Goal: Transaction & Acquisition: Purchase product/service

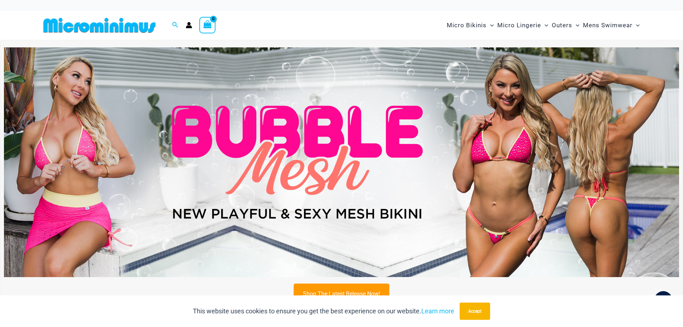
click at [310, 199] on img at bounding box center [341, 161] width 675 height 229
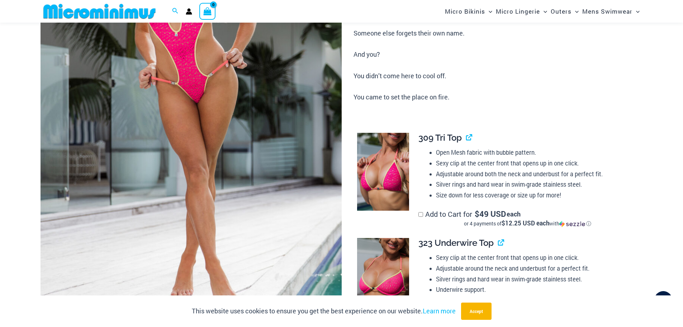
scroll to position [173, 0]
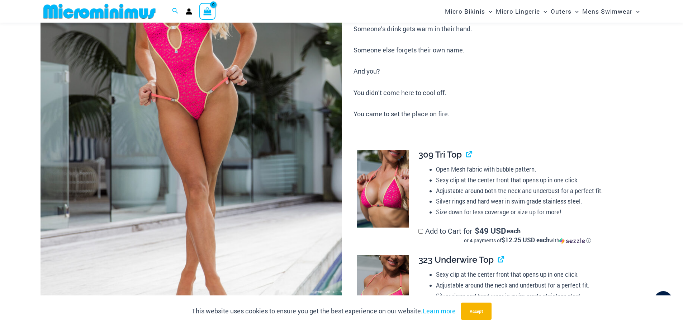
click at [398, 183] on img at bounding box center [383, 188] width 52 height 78
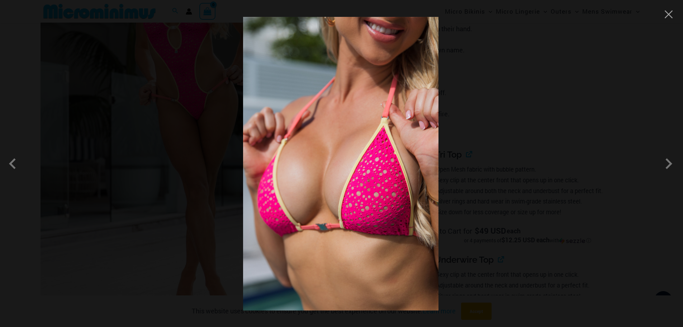
click at [398, 183] on img at bounding box center [340, 163] width 195 height 293
click at [666, 164] on span at bounding box center [669, 164] width 22 height 22
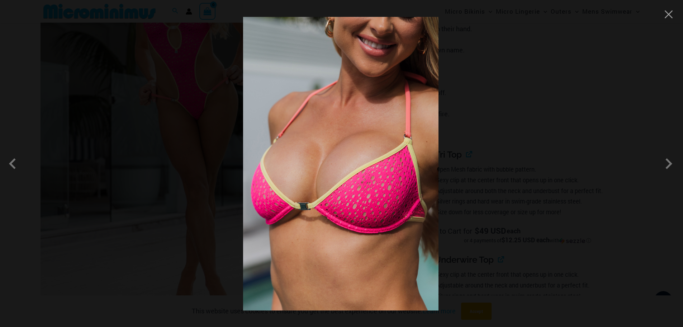
click at [389, 161] on img at bounding box center [340, 163] width 195 height 293
click at [670, 165] on span at bounding box center [669, 164] width 22 height 22
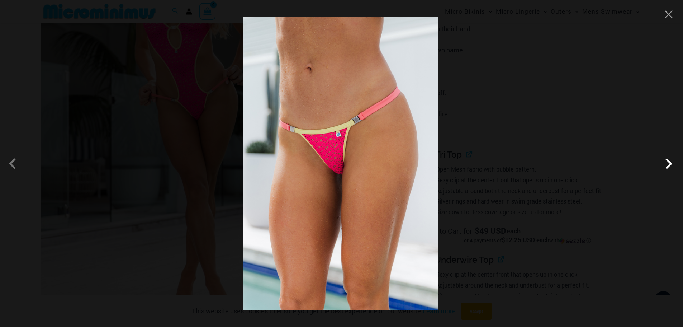
click at [670, 167] on span at bounding box center [669, 164] width 22 height 22
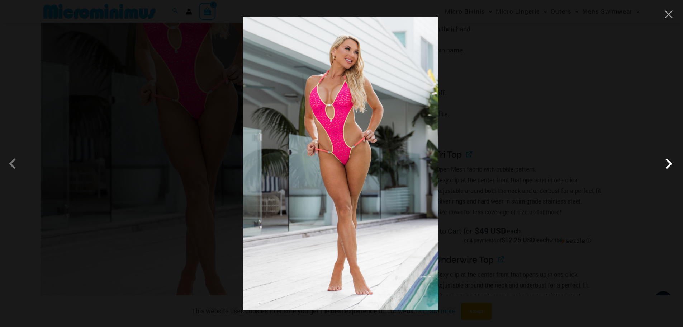
click at [663, 168] on span at bounding box center [669, 164] width 22 height 22
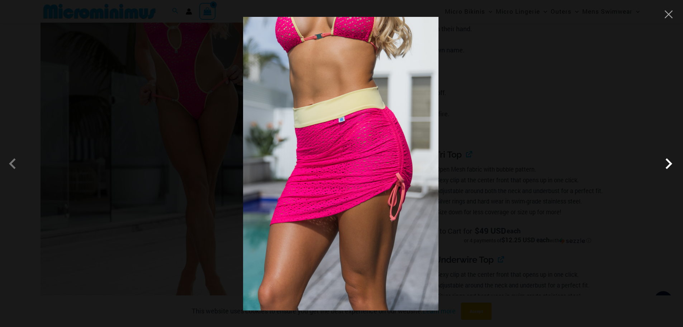
click at [663, 168] on span at bounding box center [669, 164] width 22 height 22
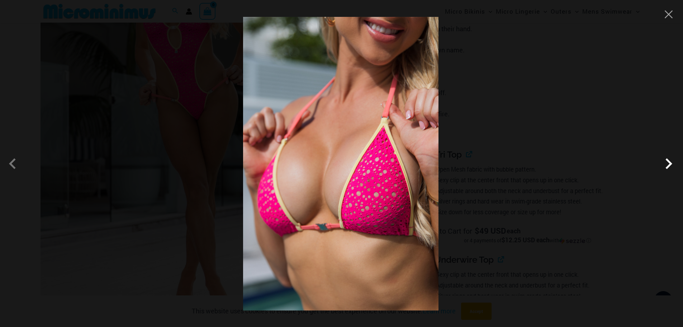
click at [663, 168] on span at bounding box center [669, 164] width 22 height 22
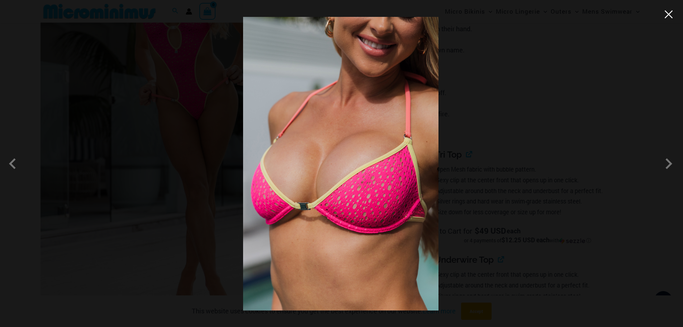
click at [669, 16] on button "Close" at bounding box center [668, 14] width 11 height 11
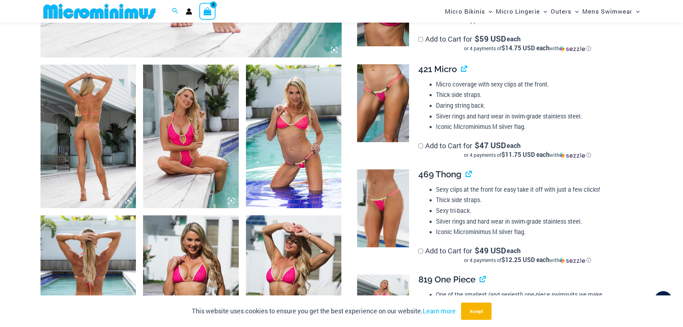
scroll to position [460, 0]
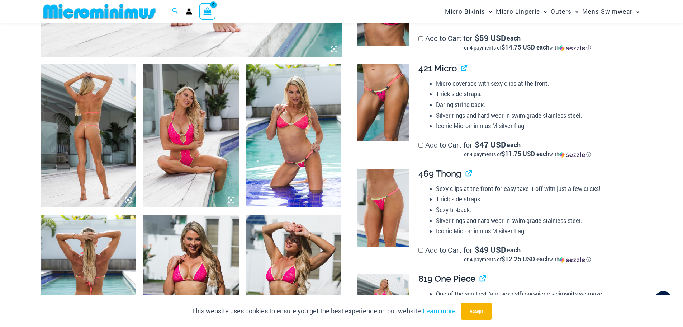
click at [96, 134] on img at bounding box center [89, 135] width 96 height 143
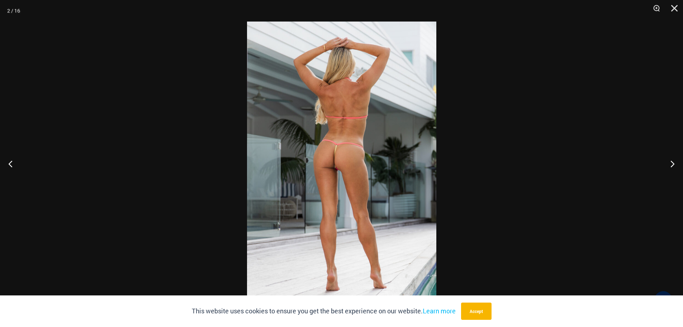
click at [351, 226] on img at bounding box center [341, 164] width 189 height 284
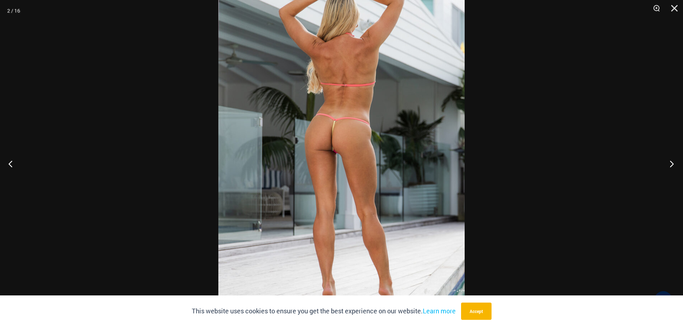
click at [669, 164] on button "Next" at bounding box center [669, 164] width 27 height 36
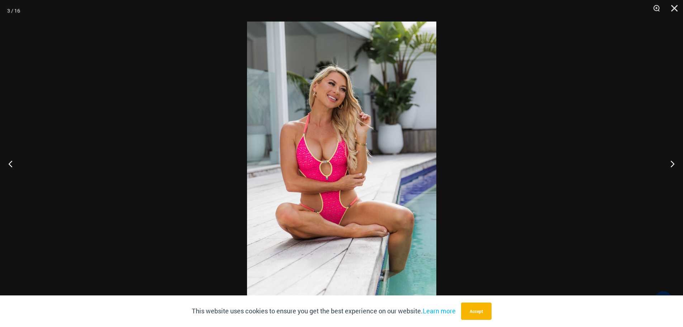
click at [462, 310] on div "This website uses cookies to ensure you get the best experience on our website.…" at bounding box center [341, 311] width 683 height 32
click at [476, 316] on button "Accept" at bounding box center [476, 310] width 30 height 17
click at [476, 316] on div "Bubble Mesh Highlight Pink 819 One Piece" at bounding box center [341, 318] width 683 height 16
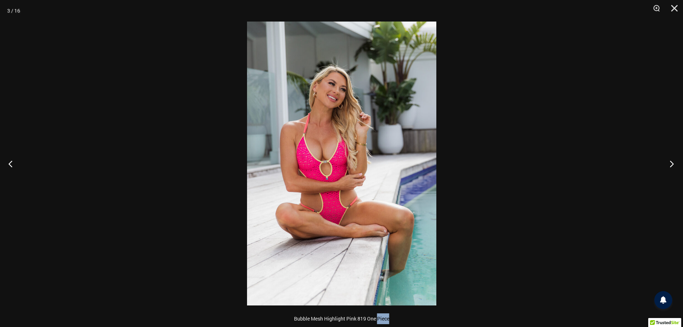
click at [672, 163] on button "Next" at bounding box center [669, 164] width 27 height 36
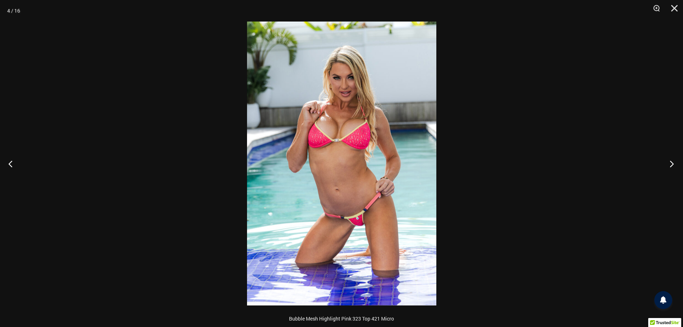
click at [672, 163] on button "Next" at bounding box center [669, 164] width 27 height 36
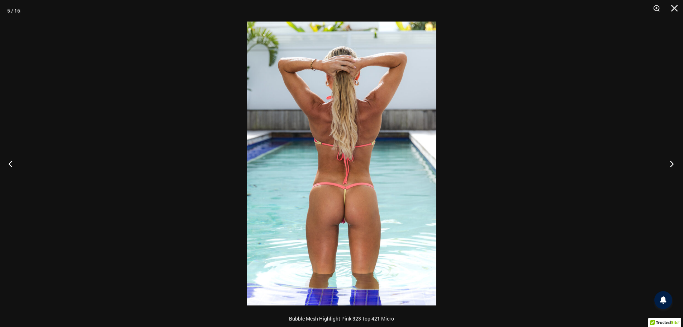
click at [672, 163] on button "Next" at bounding box center [669, 164] width 27 height 36
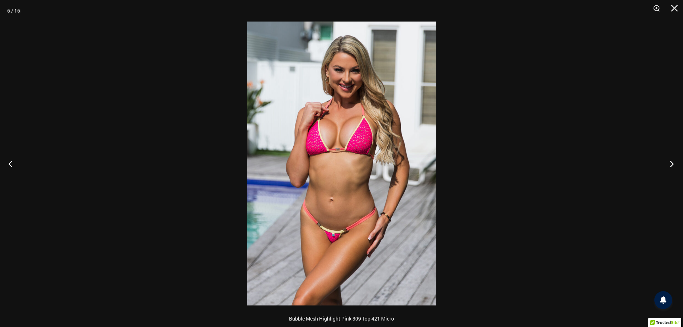
click at [672, 163] on button "Next" at bounding box center [669, 164] width 27 height 36
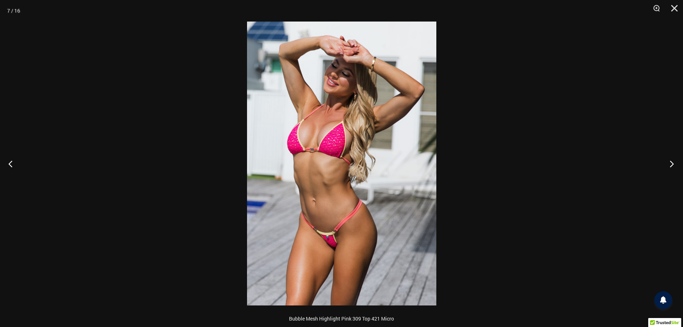
click at [672, 163] on button "Next" at bounding box center [669, 164] width 27 height 36
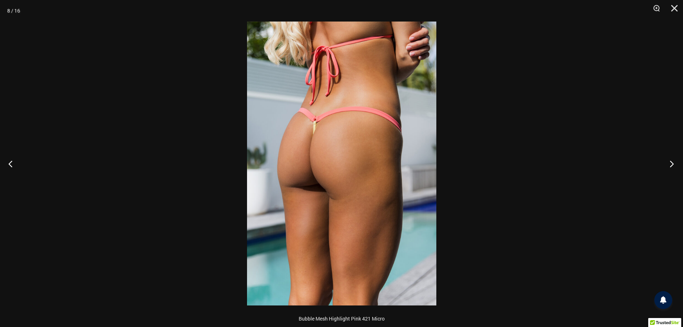
click at [672, 163] on button "Next" at bounding box center [669, 164] width 27 height 36
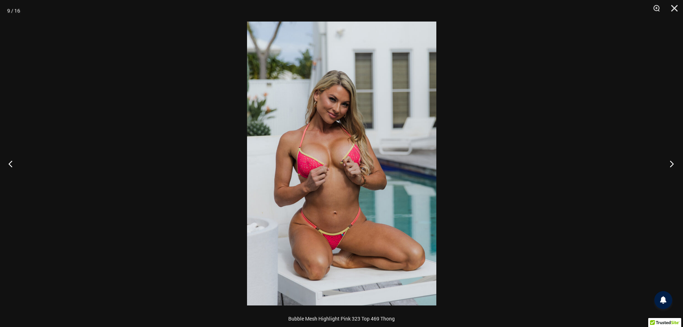
click at [672, 163] on button "Next" at bounding box center [669, 164] width 27 height 36
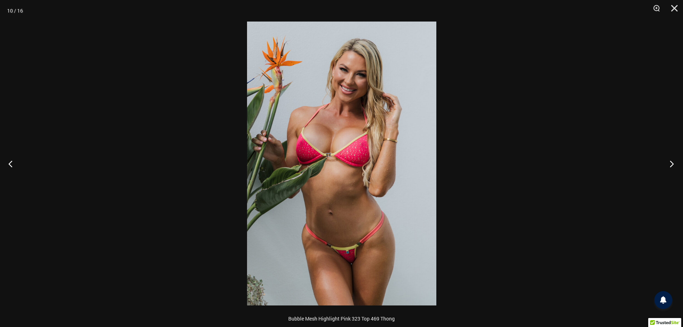
click at [672, 163] on button "Next" at bounding box center [669, 164] width 27 height 36
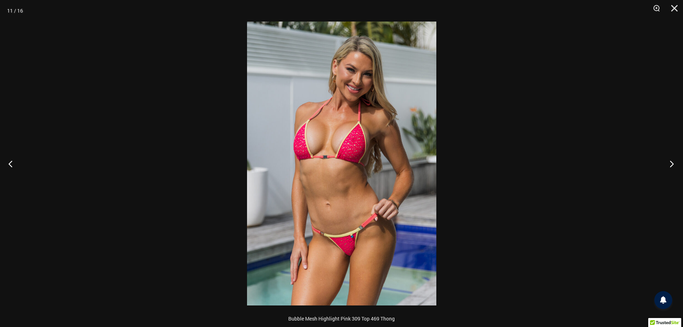
click at [672, 163] on button "Next" at bounding box center [669, 164] width 27 height 36
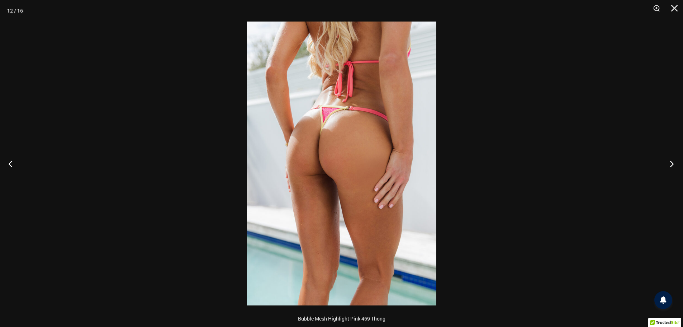
click at [672, 163] on button "Next" at bounding box center [669, 164] width 27 height 36
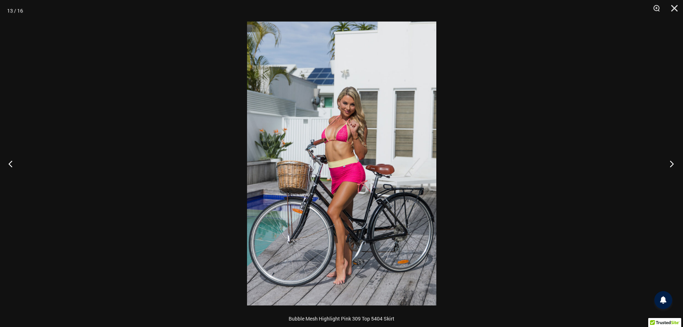
click at [672, 163] on button "Next" at bounding box center [669, 164] width 27 height 36
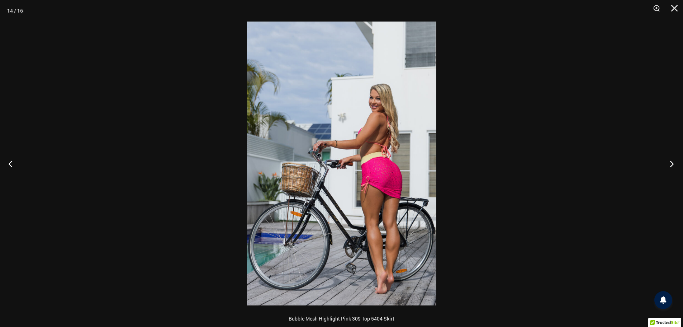
click at [672, 163] on button "Next" at bounding box center [669, 164] width 27 height 36
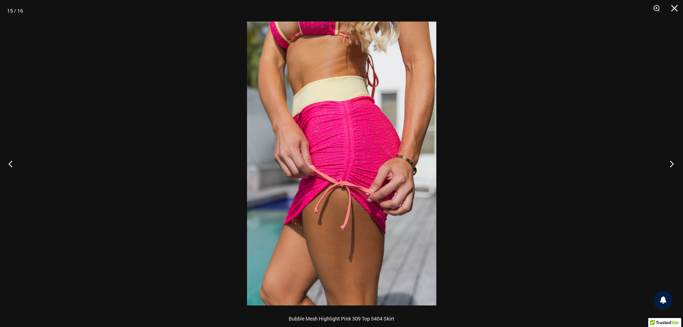
click at [672, 163] on button "Next" at bounding box center [669, 164] width 27 height 36
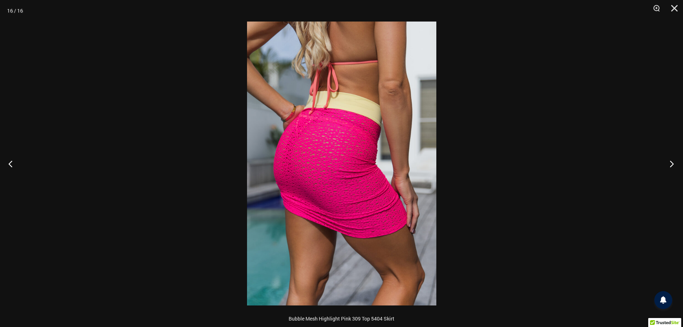
click at [672, 163] on button "Next" at bounding box center [669, 164] width 27 height 36
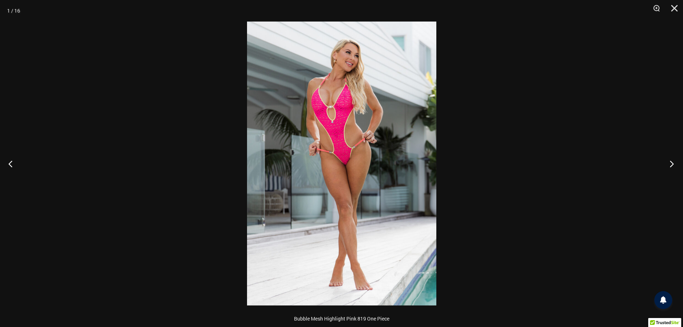
click at [672, 163] on button "Next" at bounding box center [669, 164] width 27 height 36
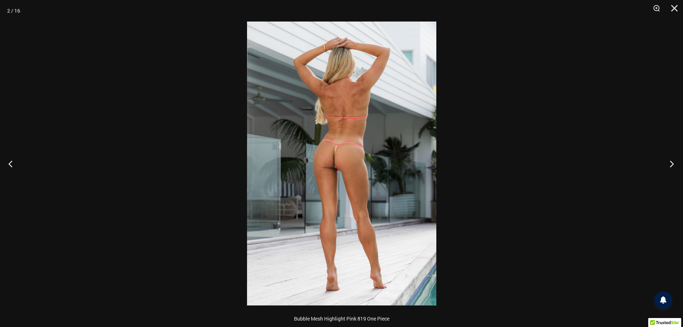
click at [672, 163] on button "Next" at bounding box center [669, 164] width 27 height 36
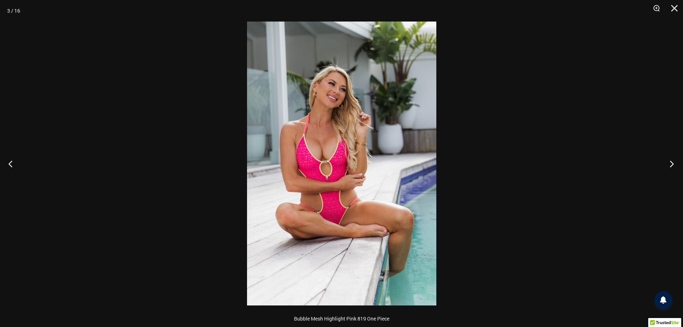
click at [672, 163] on button "Next" at bounding box center [669, 164] width 27 height 36
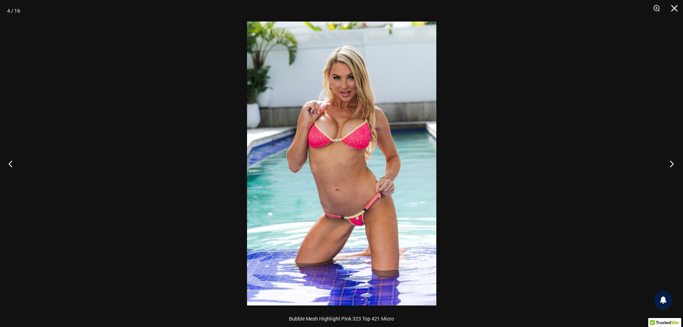
click at [672, 163] on button "Next" at bounding box center [669, 164] width 27 height 36
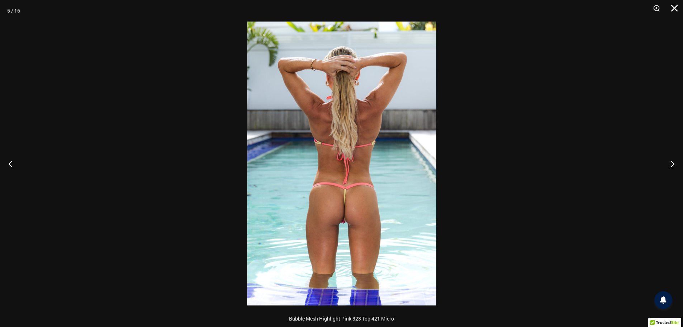
click at [676, 8] on button "Close" at bounding box center [672, 11] width 18 height 22
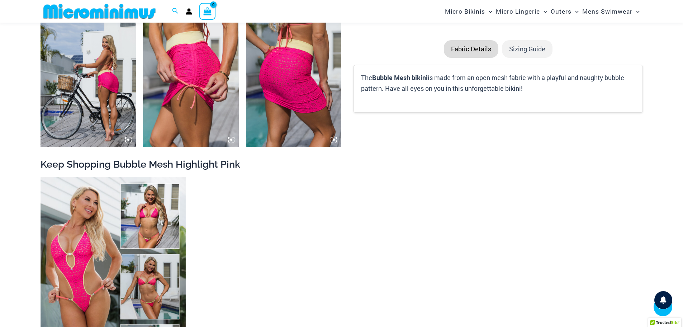
scroll to position [1213, 0]
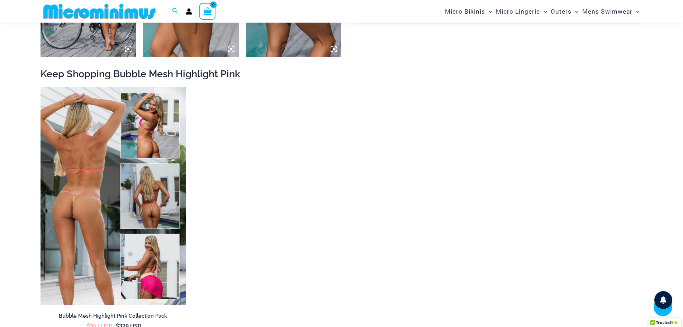
click at [106, 203] on img at bounding box center [113, 196] width 145 height 218
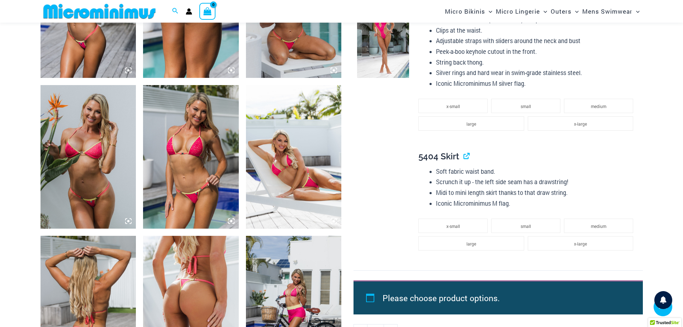
scroll to position [896, 0]
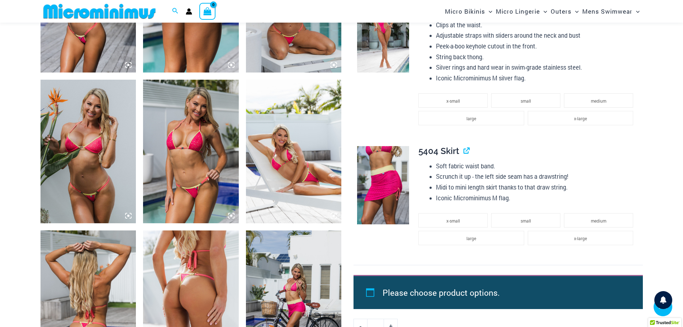
click at [285, 183] on img at bounding box center [294, 151] width 96 height 143
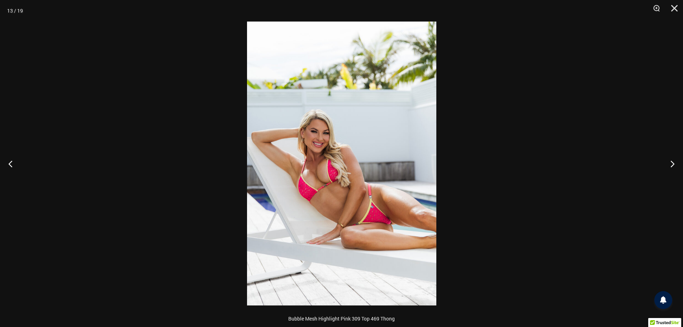
click at [318, 189] on img at bounding box center [341, 164] width 189 height 284
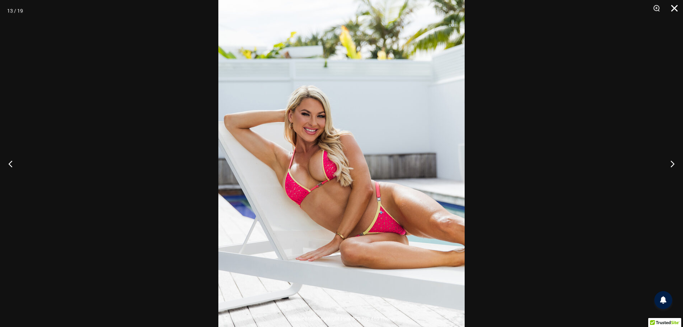
click at [673, 9] on button "Close" at bounding box center [672, 11] width 18 height 22
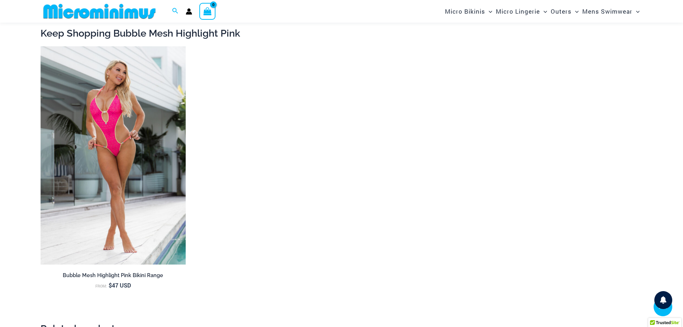
scroll to position [1470, 0]
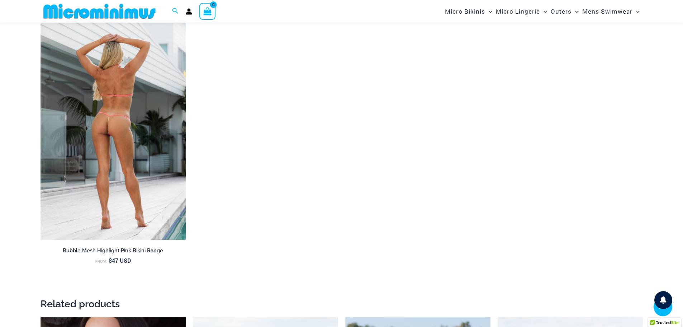
click at [108, 132] on img at bounding box center [113, 131] width 145 height 218
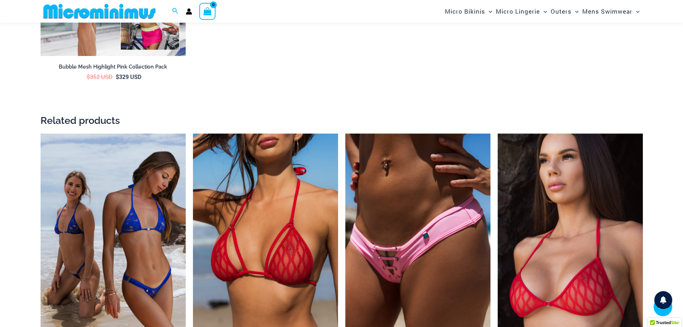
scroll to position [1499, 0]
